Goal: Task Accomplishment & Management: Manage account settings

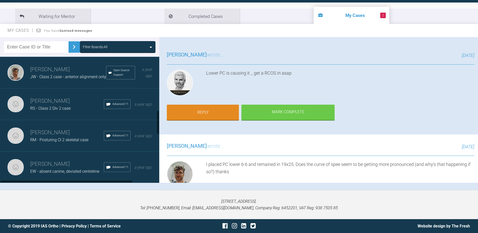
scroll to position [259, 0]
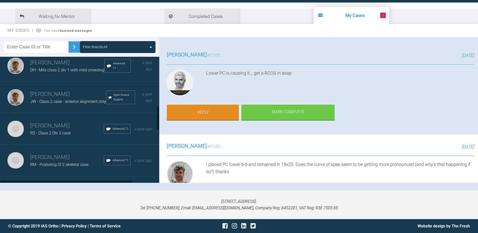
click at [75, 112] on div "[PERSON_NAME] JW - Class 2 case - anterior alignment only Open Source Support a…" at bounding box center [81, 98] width 163 height 32
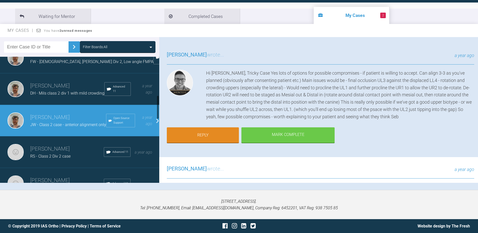
scroll to position [183, 0]
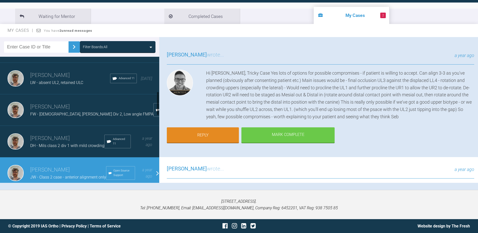
click at [89, 86] on div "LW - absent UL2, retained ULC" at bounding box center [70, 82] width 80 height 7
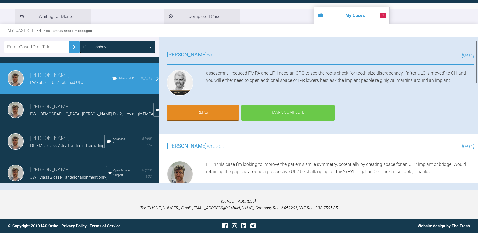
scroll to position [0, 0]
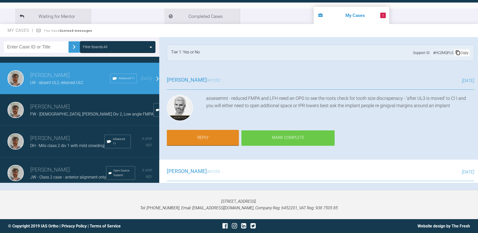
click at [292, 139] on div "Mark Complete" at bounding box center [288, 138] width 93 height 16
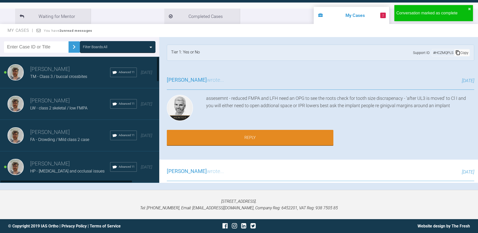
click at [79, 115] on div "[PERSON_NAME] LW - class 2 skeletal / low FMPA Advanced 11 [DATE]" at bounding box center [81, 104] width 163 height 32
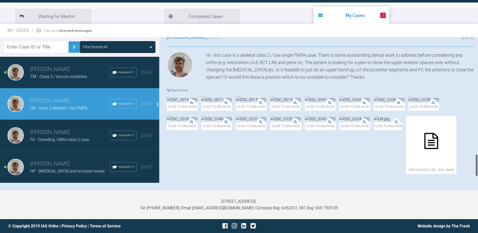
scroll to position [757, 0]
click at [390, 119] on img at bounding box center [382, 119] width 16 height 7
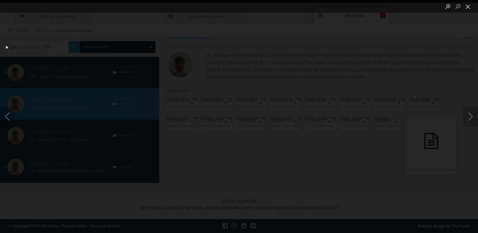
click at [469, 8] on button "Close lightbox" at bounding box center [468, 6] width 10 height 9
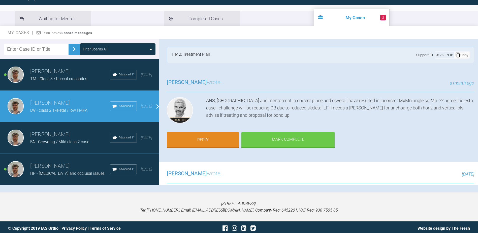
scroll to position [50, 0]
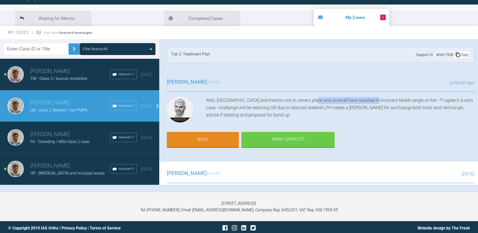
drag, startPoint x: 312, startPoint y: 99, endPoint x: 371, endPoint y: 102, distance: 59.3
click at [371, 102] on div "ANS, [GEOGRAPHIC_DATA] and menton not in correct place and ocverall have result…" at bounding box center [340, 111] width 268 height 28
click at [289, 100] on div "ANS, [GEOGRAPHIC_DATA] and menton not in correct place and ocverall have result…" at bounding box center [340, 111] width 268 height 28
drag, startPoint x: 258, startPoint y: 100, endPoint x: 324, endPoint y: 100, distance: 66.1
click at [324, 100] on div "ANS, [GEOGRAPHIC_DATA] and menton not in correct place and ocverall have result…" at bounding box center [340, 111] width 268 height 28
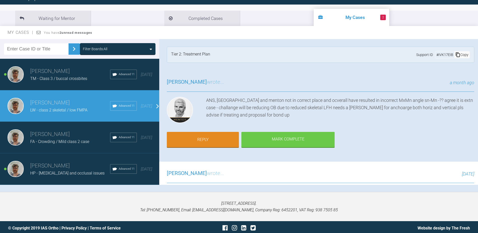
click at [254, 106] on div "ANS, [GEOGRAPHIC_DATA] and menton not in correct place and ocverall have result…" at bounding box center [340, 111] width 268 height 28
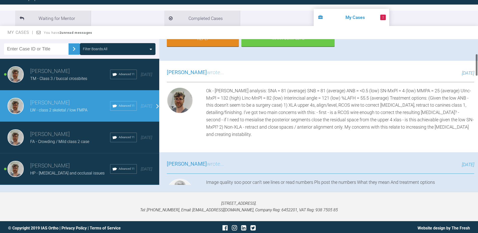
scroll to position [0, 0]
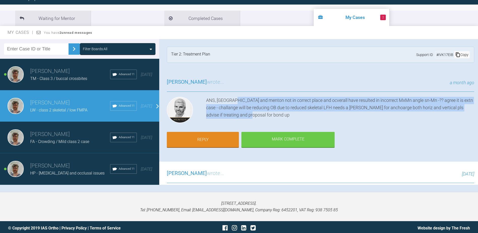
drag, startPoint x: 234, startPoint y: 100, endPoint x: 264, endPoint y: 113, distance: 32.3
click at [264, 113] on div "ANS, [GEOGRAPHIC_DATA] and menton not in correct place and ocverall have result…" at bounding box center [340, 111] width 268 height 28
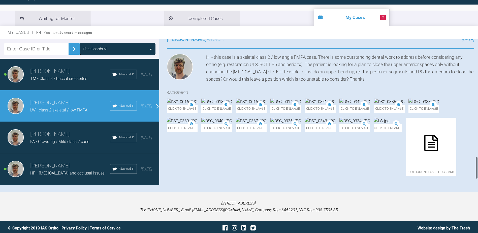
scroll to position [757, 0]
click at [390, 124] on img at bounding box center [382, 121] width 16 height 7
